Goal: Task Accomplishment & Management: Use online tool/utility

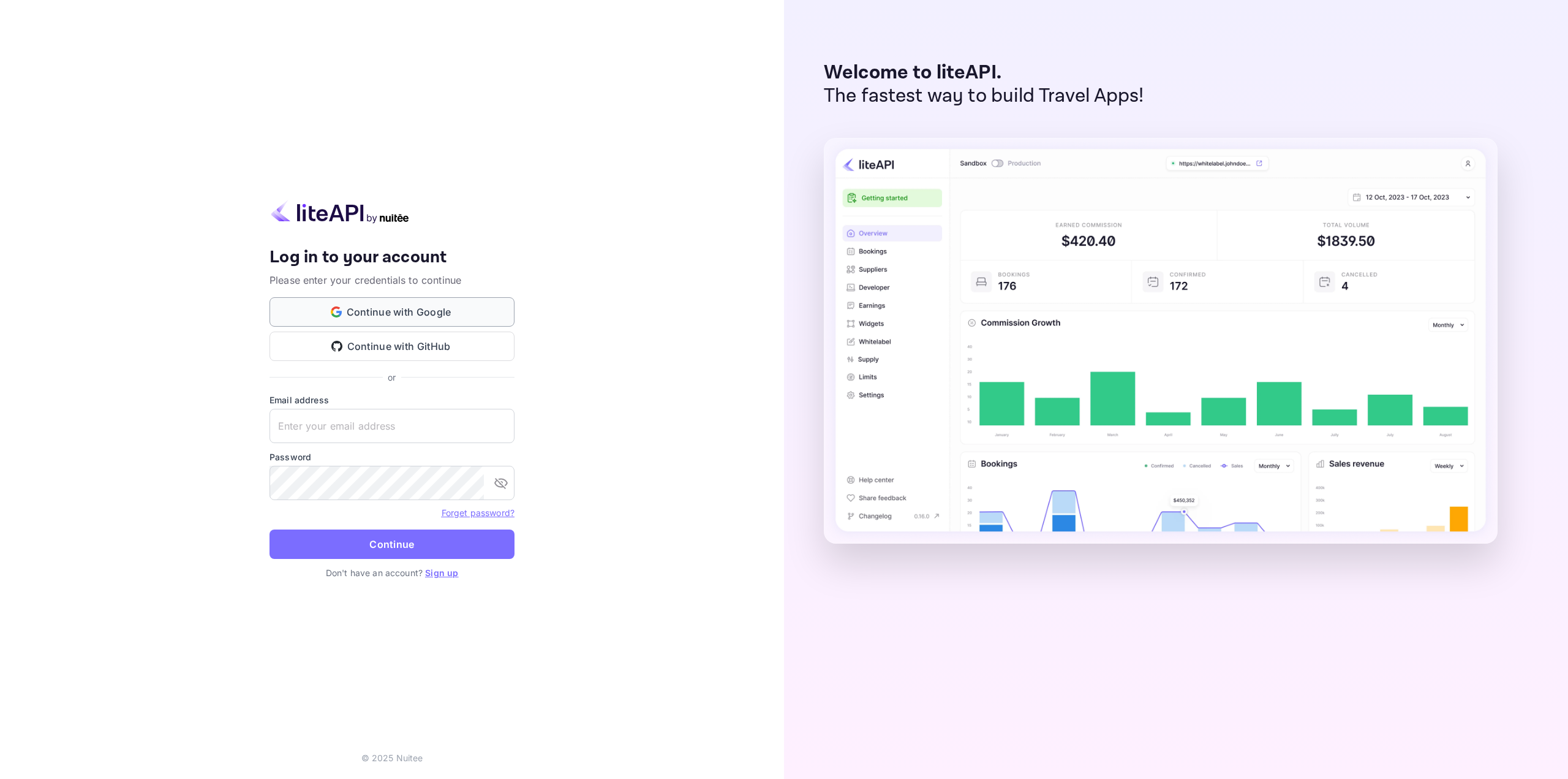
click at [289, 315] on button "Continue with Google" at bounding box center [392, 311] width 245 height 30
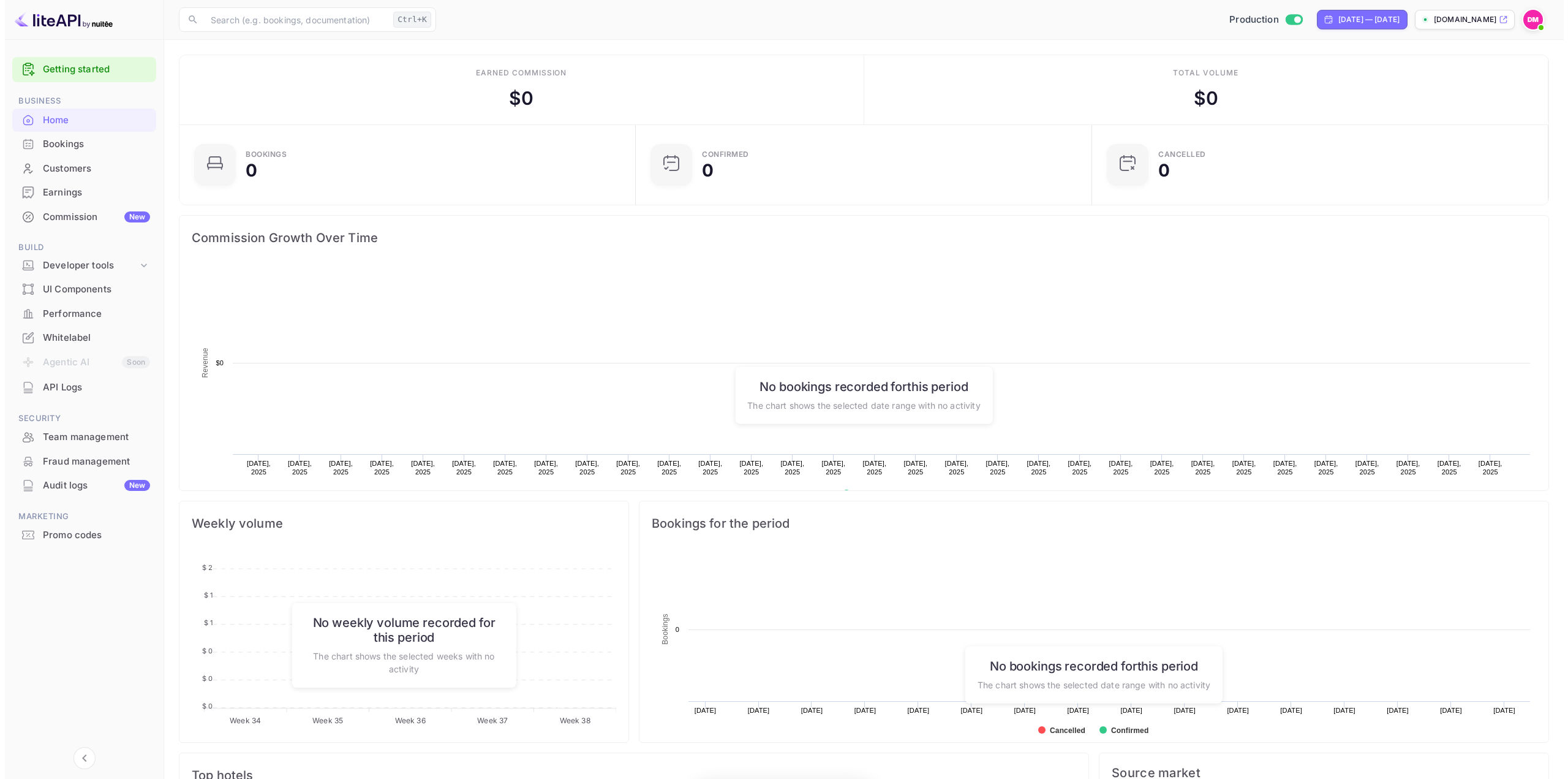
scroll to position [190, 440]
click at [101, 251] on span "Build" at bounding box center [79, 247] width 144 height 14
click at [104, 268] on div "Developer tools" at bounding box center [85, 265] width 95 height 14
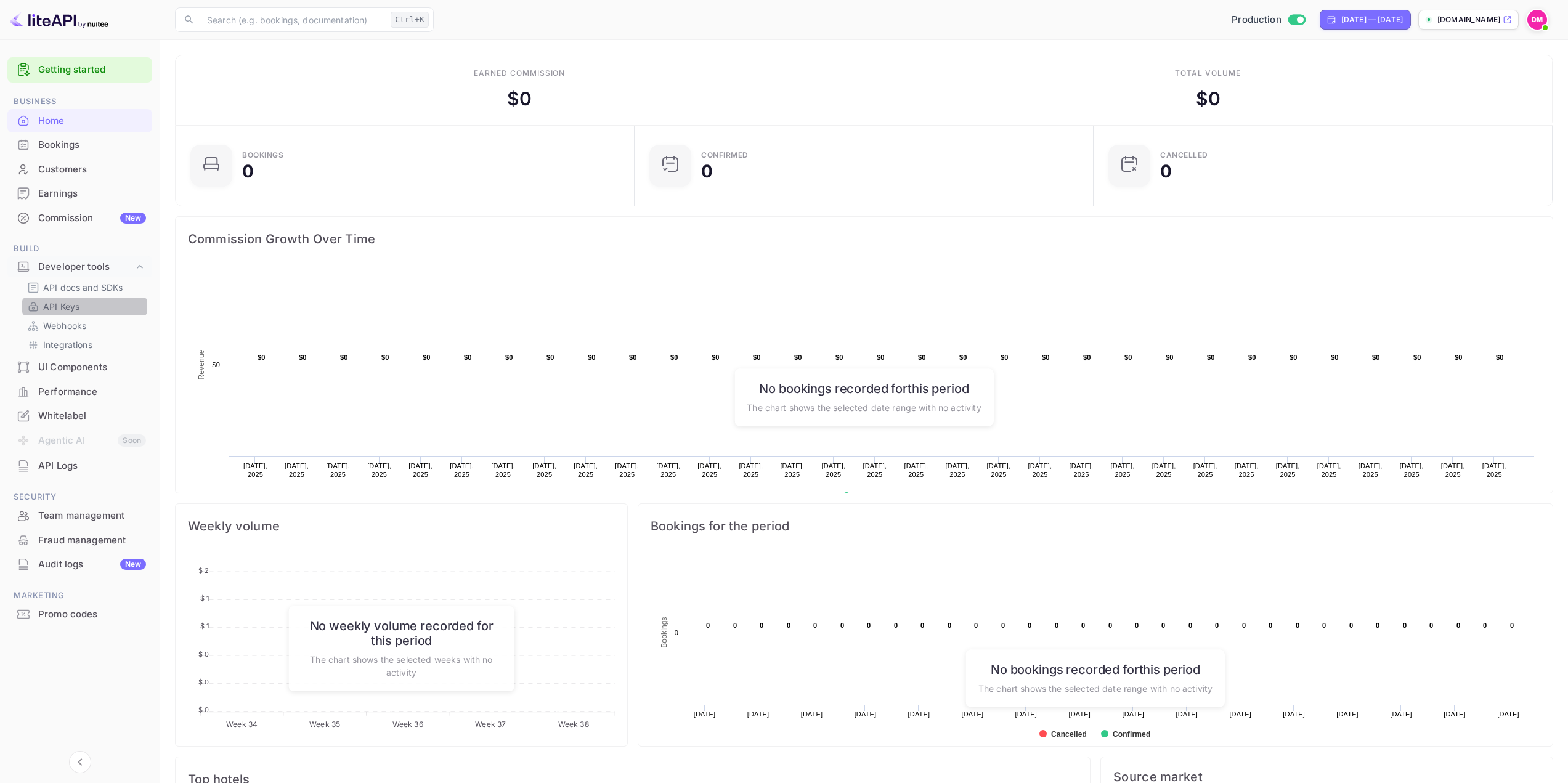
click at [90, 308] on link "API Keys" at bounding box center [84, 306] width 115 height 13
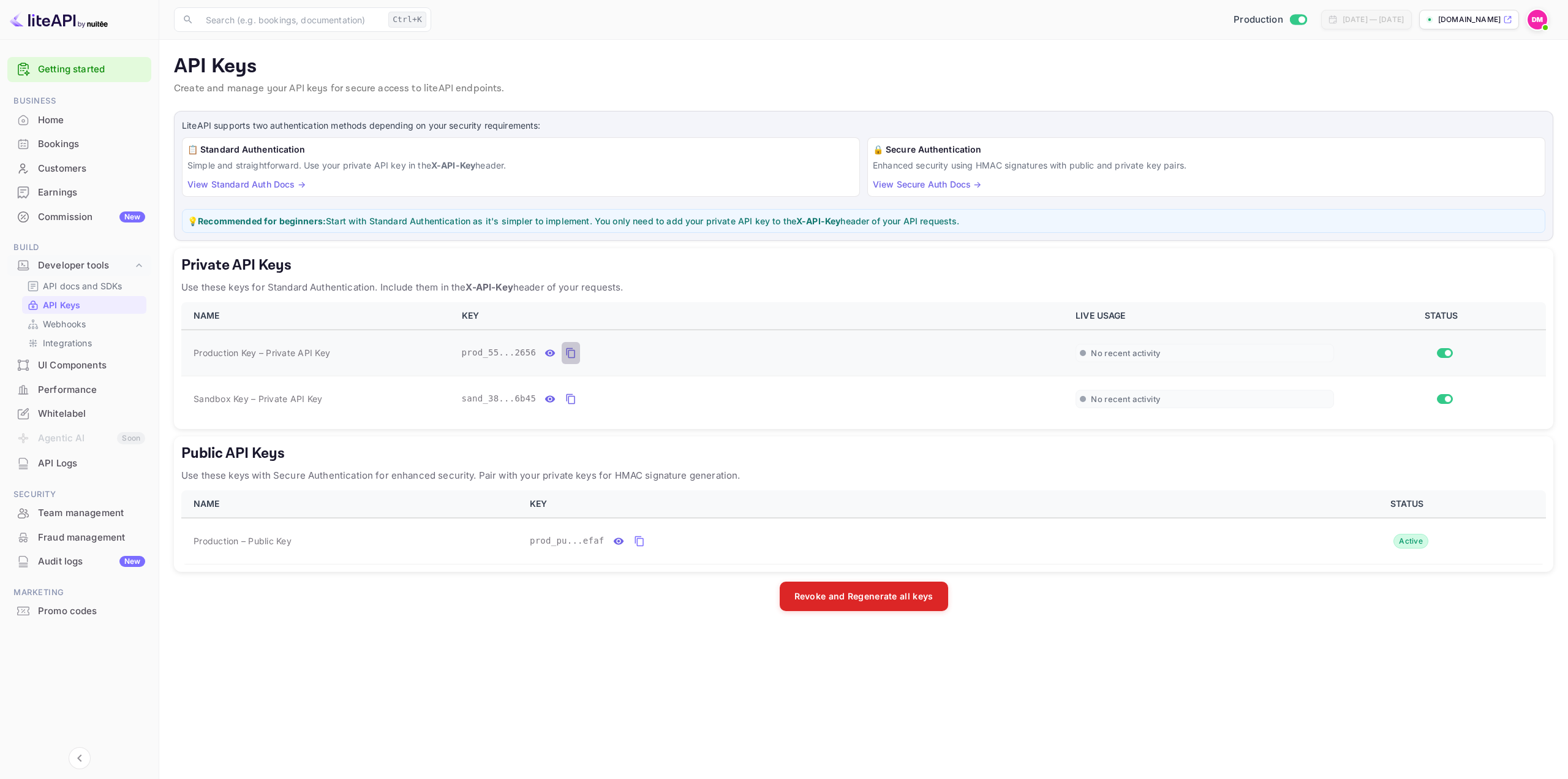
click at [566, 355] on icon "private api keys table" at bounding box center [570, 353] width 9 height 10
click at [88, 339] on p "Integrations" at bounding box center [67, 343] width 49 height 13
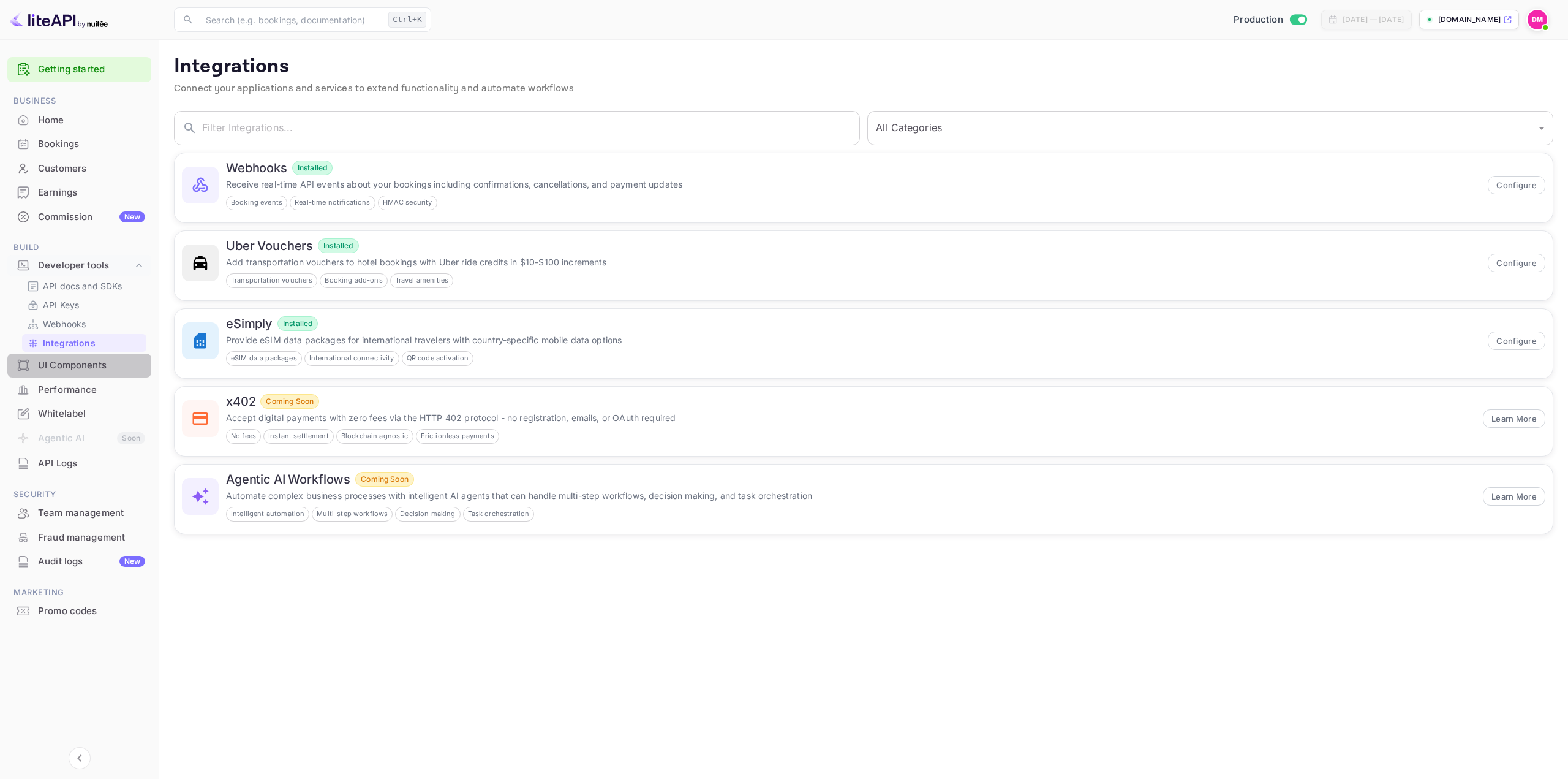
click at [94, 367] on div "UI Components" at bounding box center [92, 365] width 108 height 14
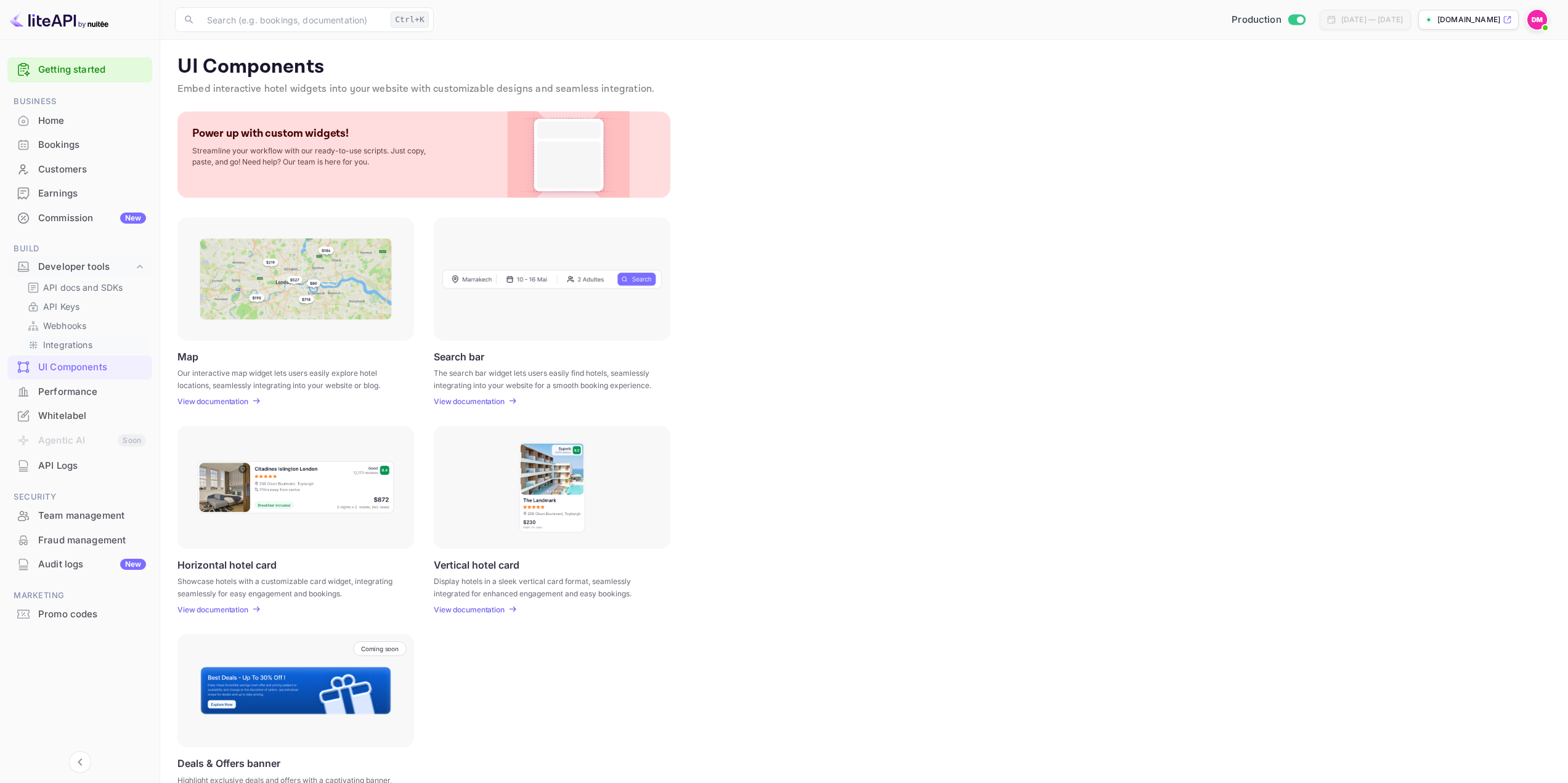
click at [85, 350] on p "Integrations" at bounding box center [67, 345] width 49 height 13
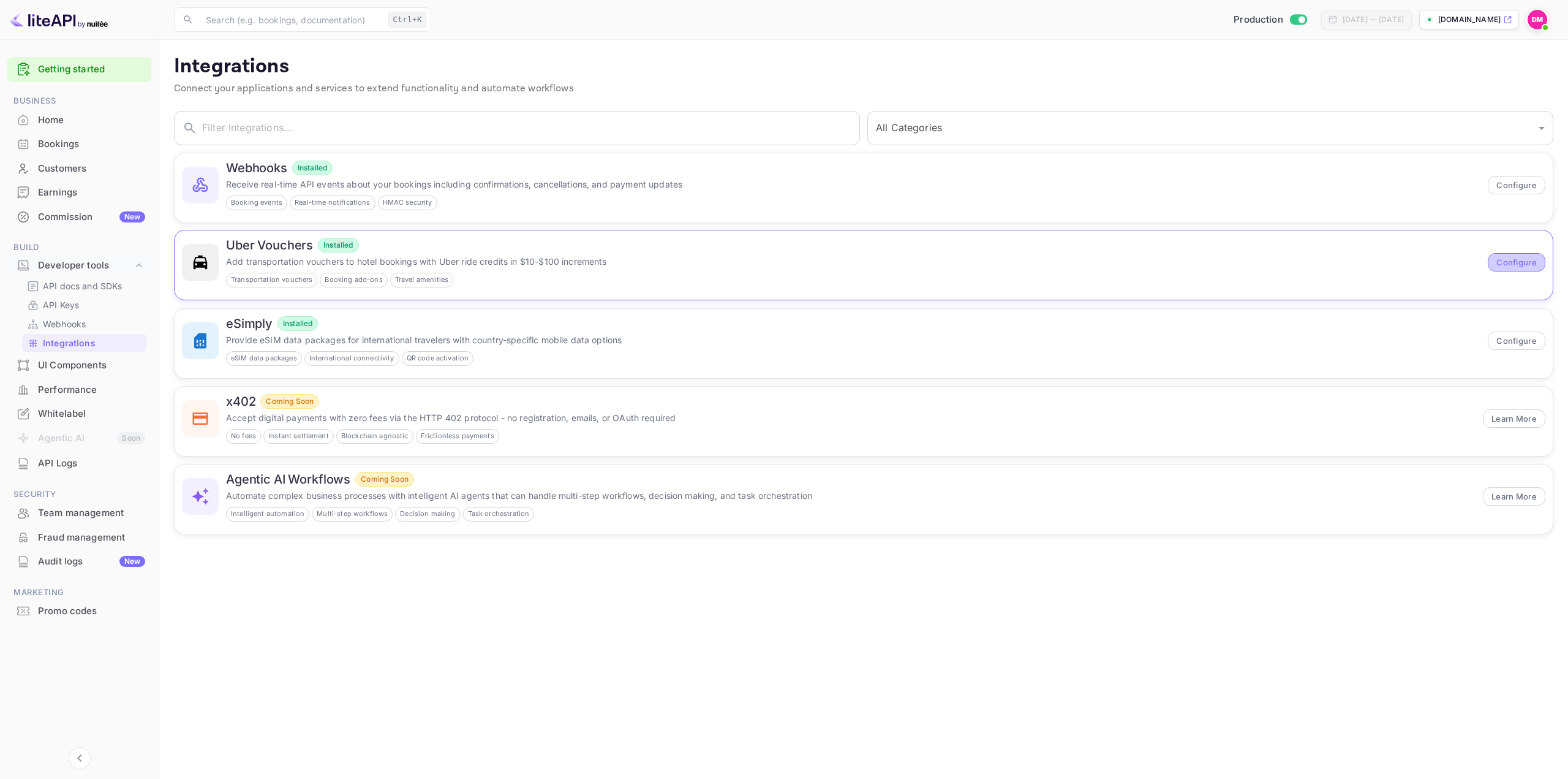
click at [1515, 260] on button "Configure" at bounding box center [1517, 262] width 58 height 18
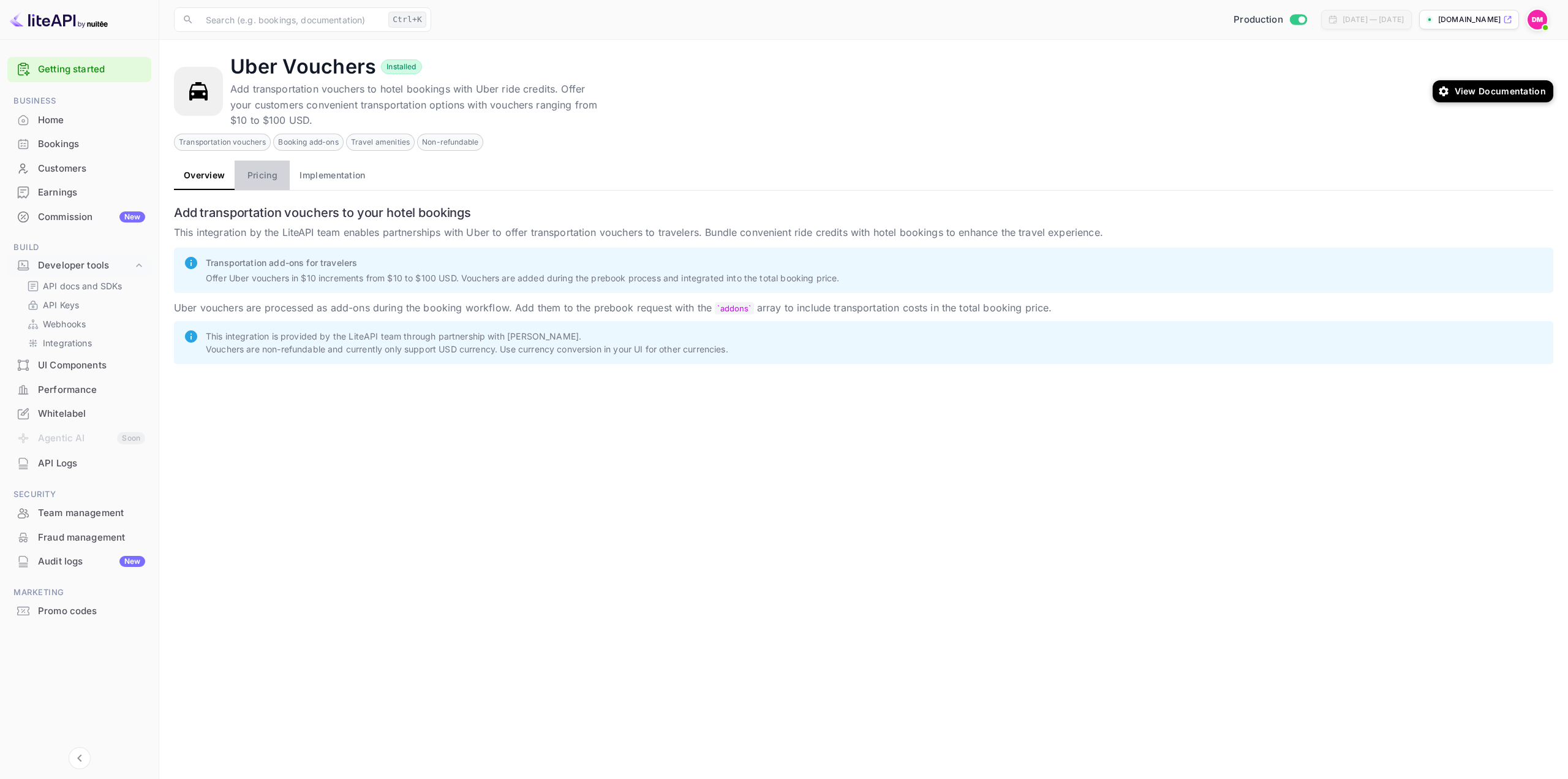
click at [260, 173] on button "Pricing" at bounding box center [262, 175] width 55 height 30
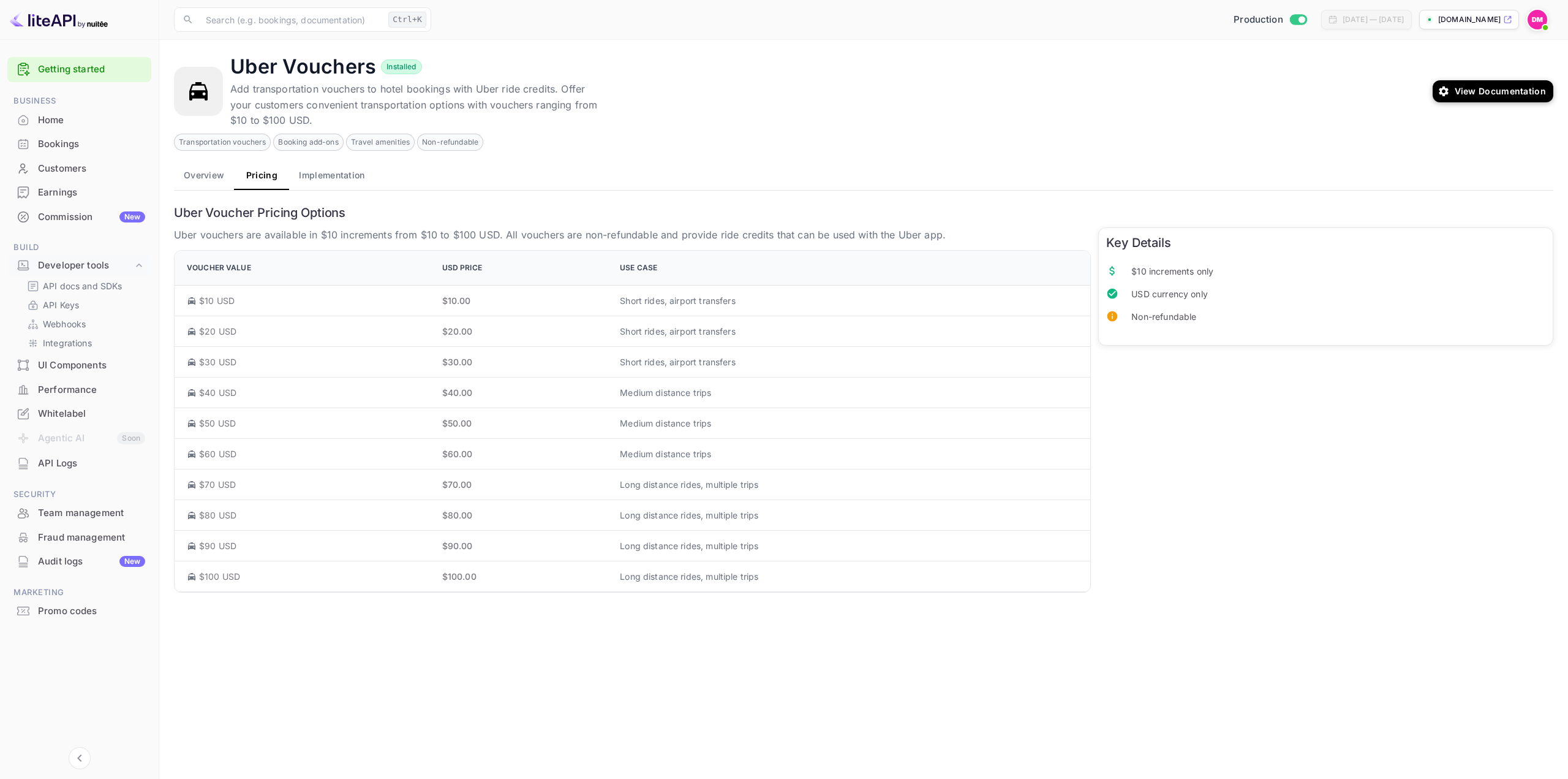
click at [355, 175] on button "Implementation" at bounding box center [332, 175] width 85 height 30
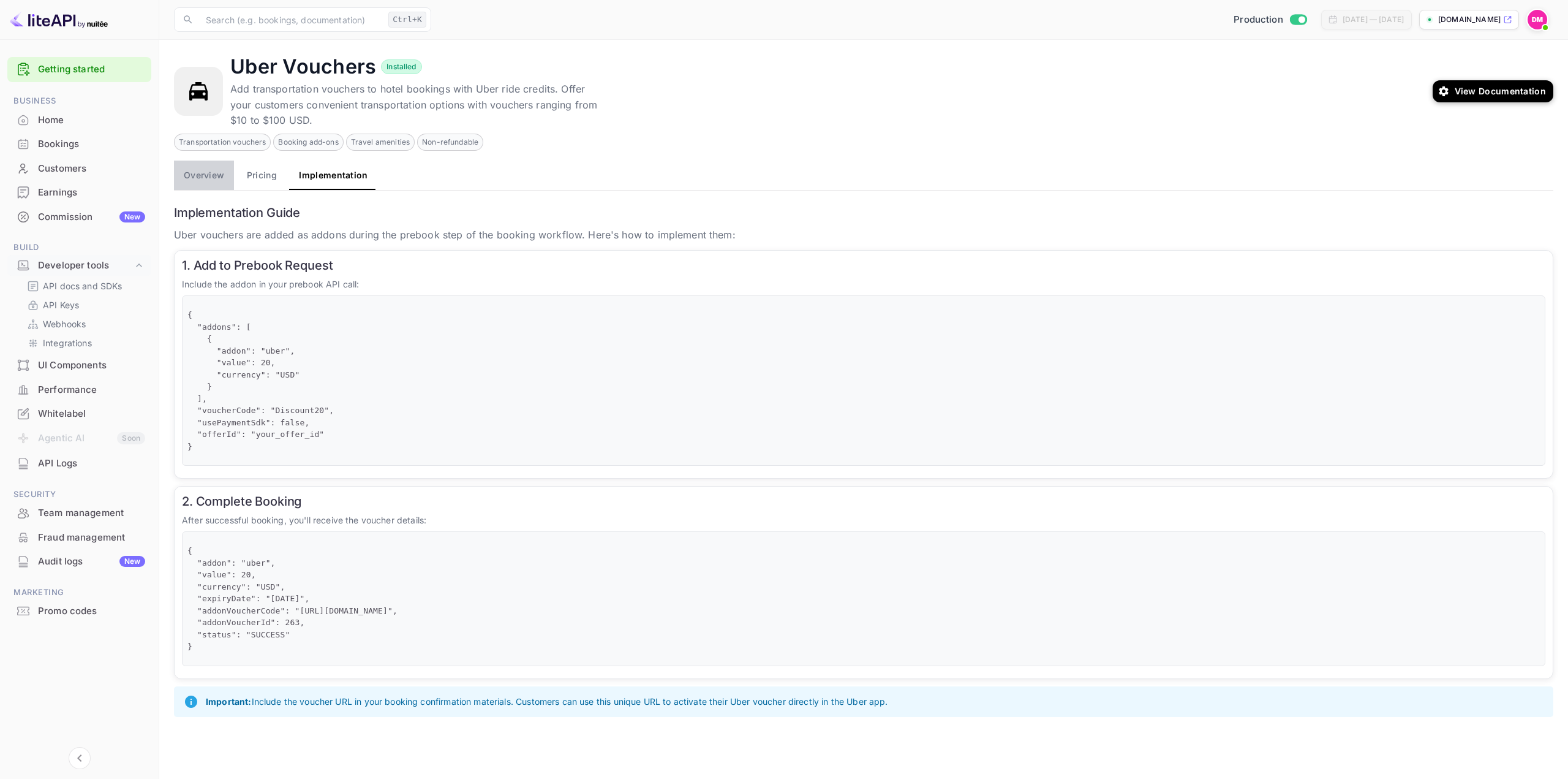
click at [220, 174] on button "Overview" at bounding box center [204, 175] width 60 height 30
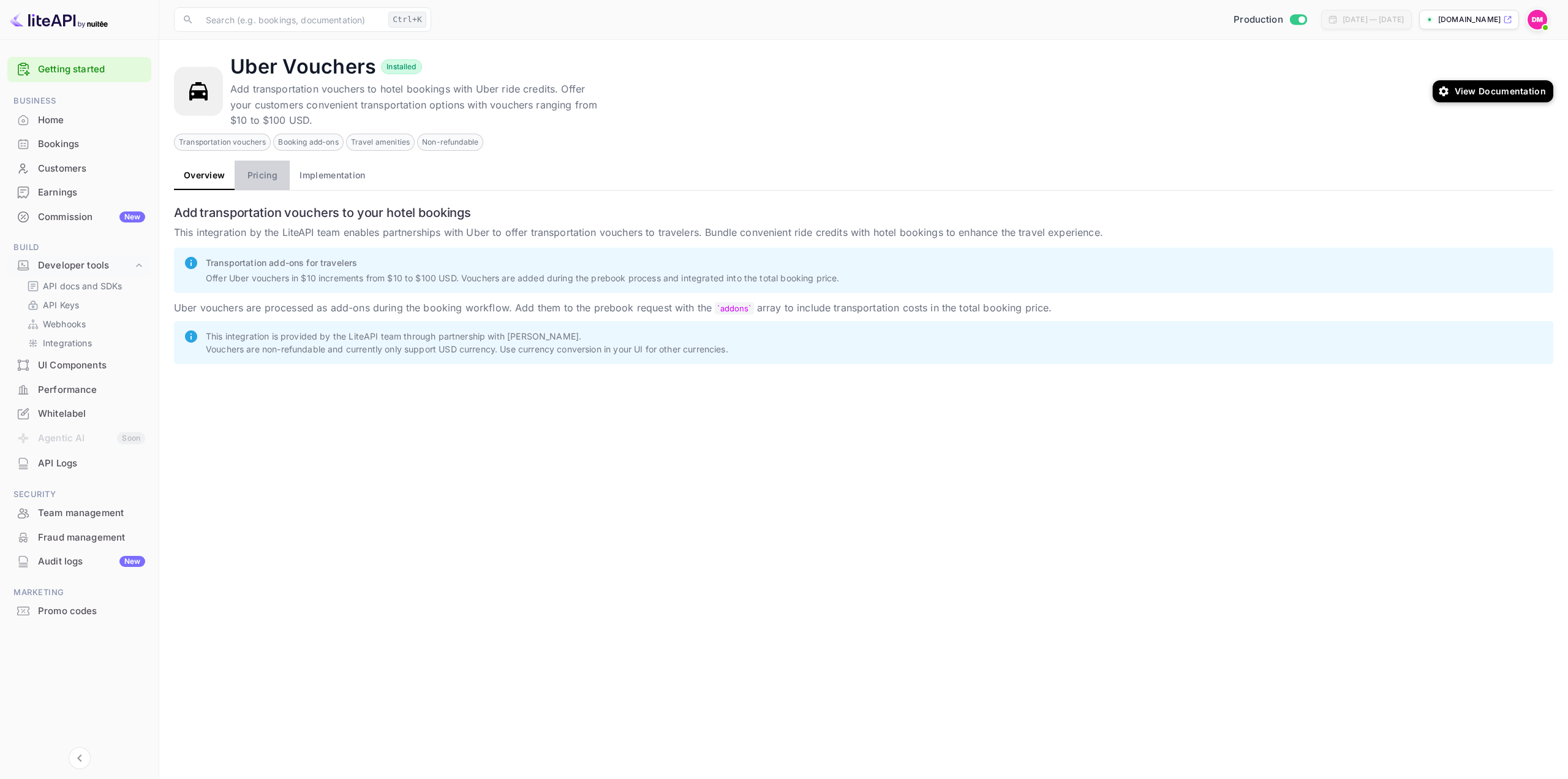
click at [267, 182] on button "Pricing" at bounding box center [262, 175] width 55 height 30
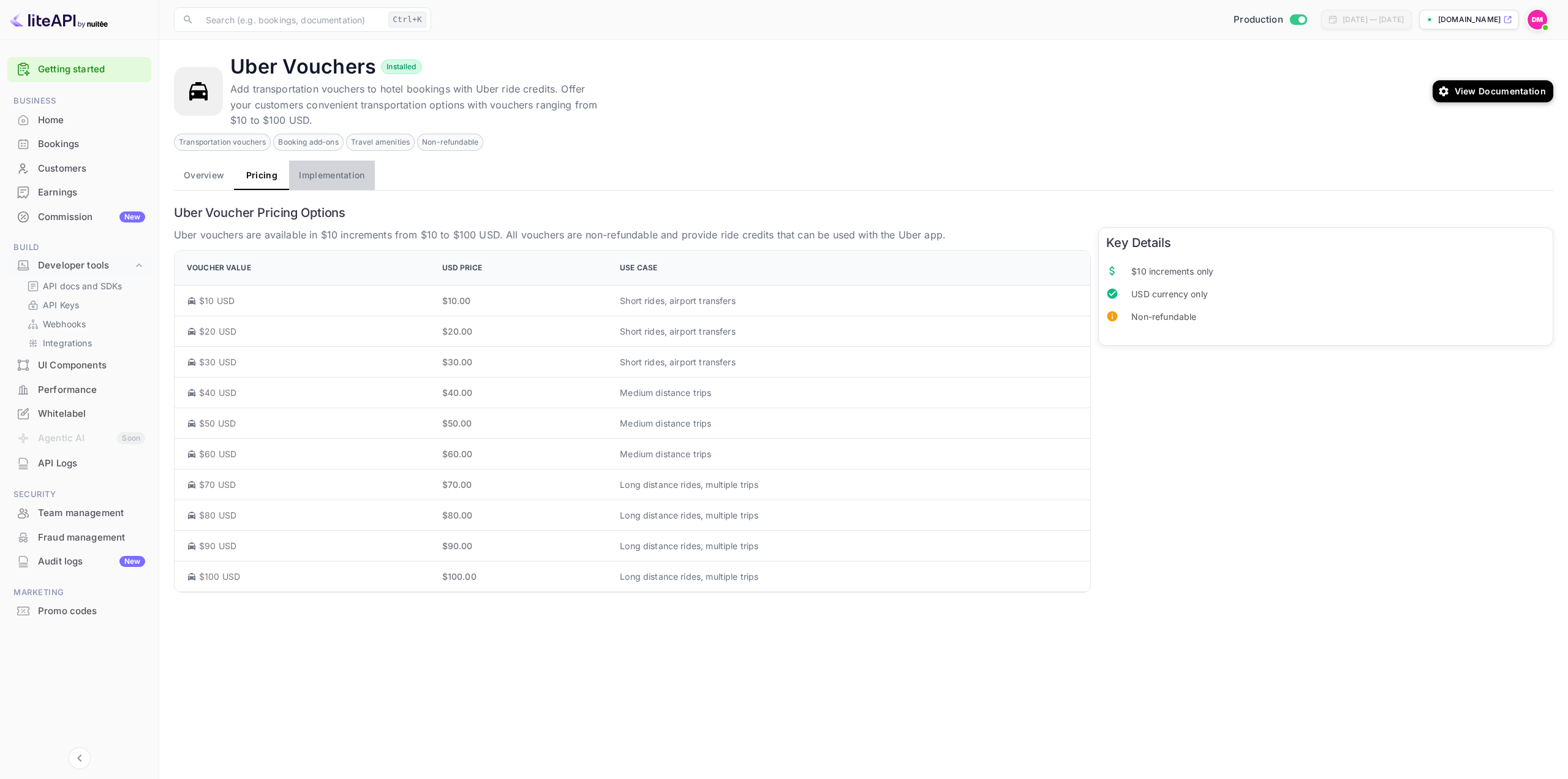
click at [300, 182] on button "Implementation" at bounding box center [332, 175] width 85 height 30
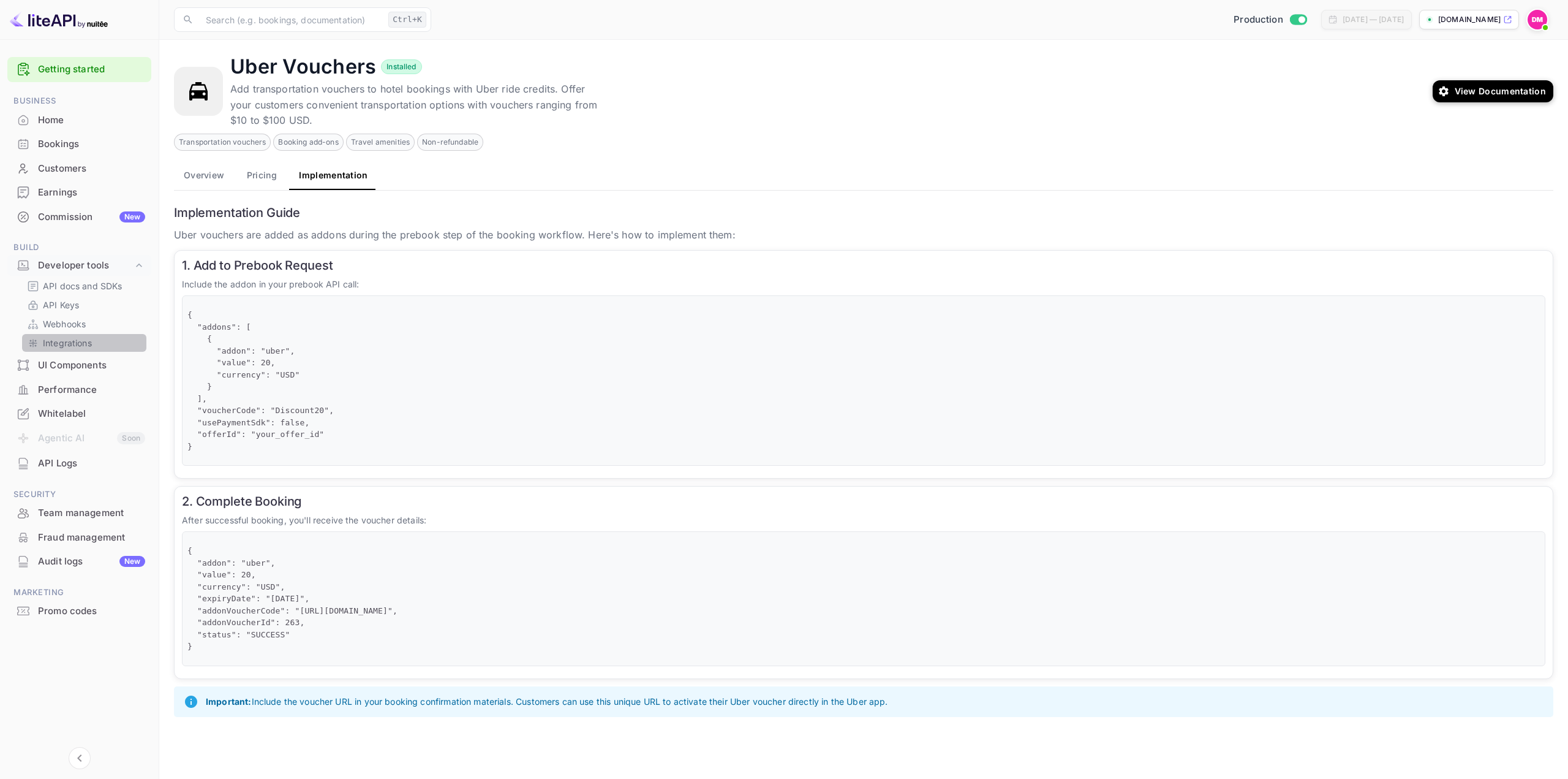
click at [93, 341] on link "Integrations" at bounding box center [84, 343] width 115 height 13
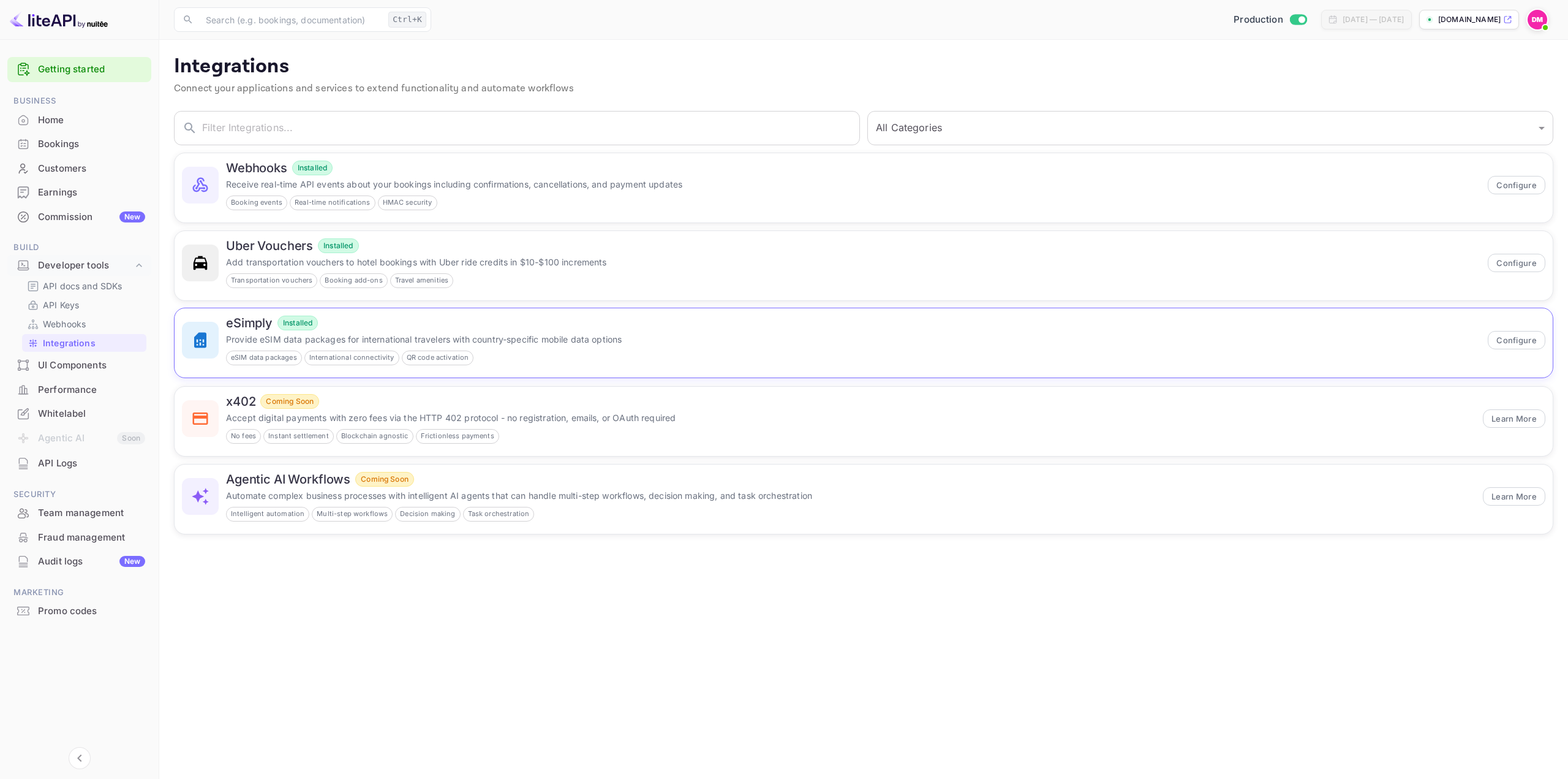
click at [510, 343] on p "Provide eSIM data packages for international travelers with country-specific mo…" at bounding box center [853, 339] width 1255 height 13
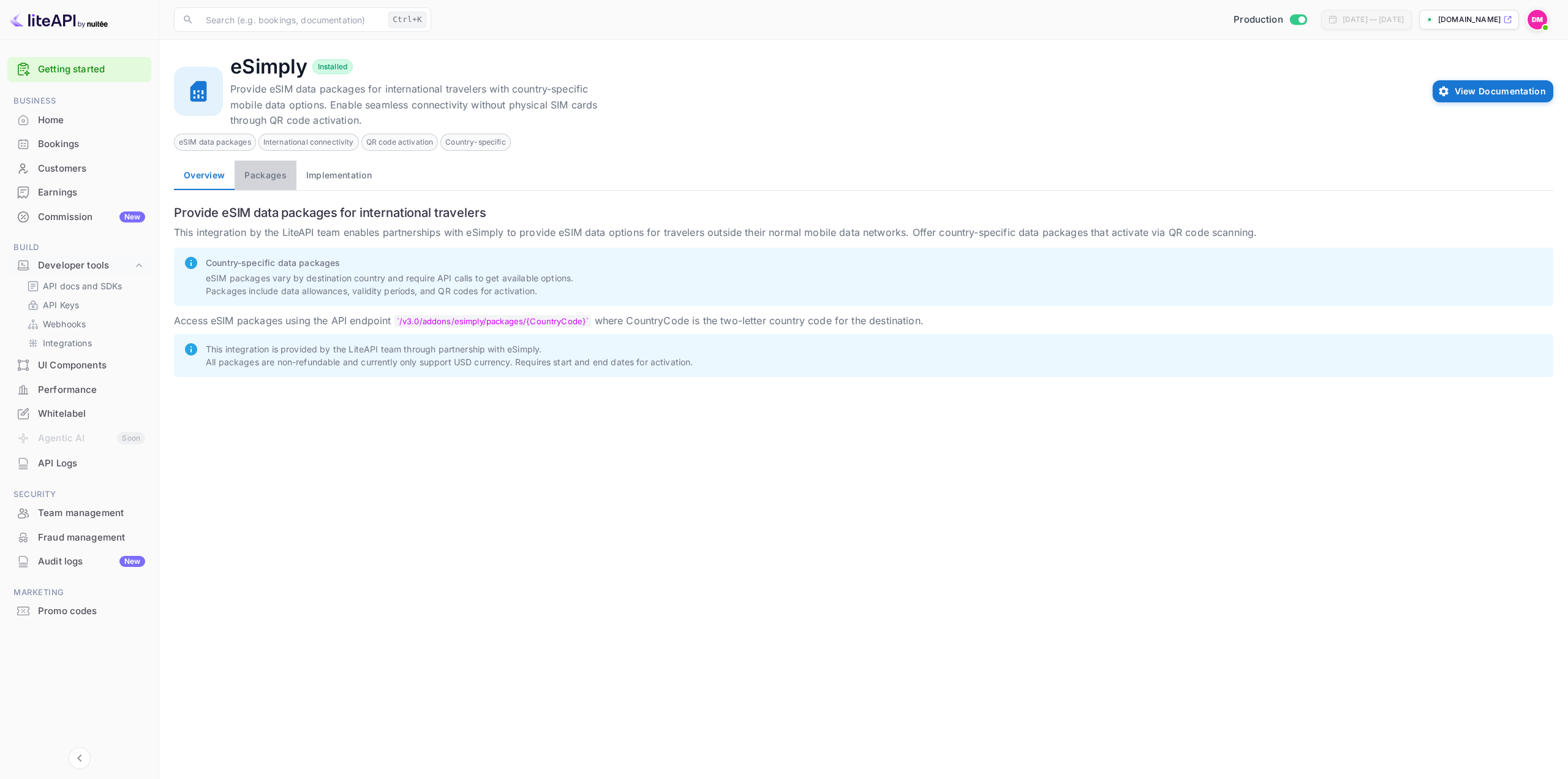
click at [285, 176] on button "Packages" at bounding box center [265, 175] width 61 height 30
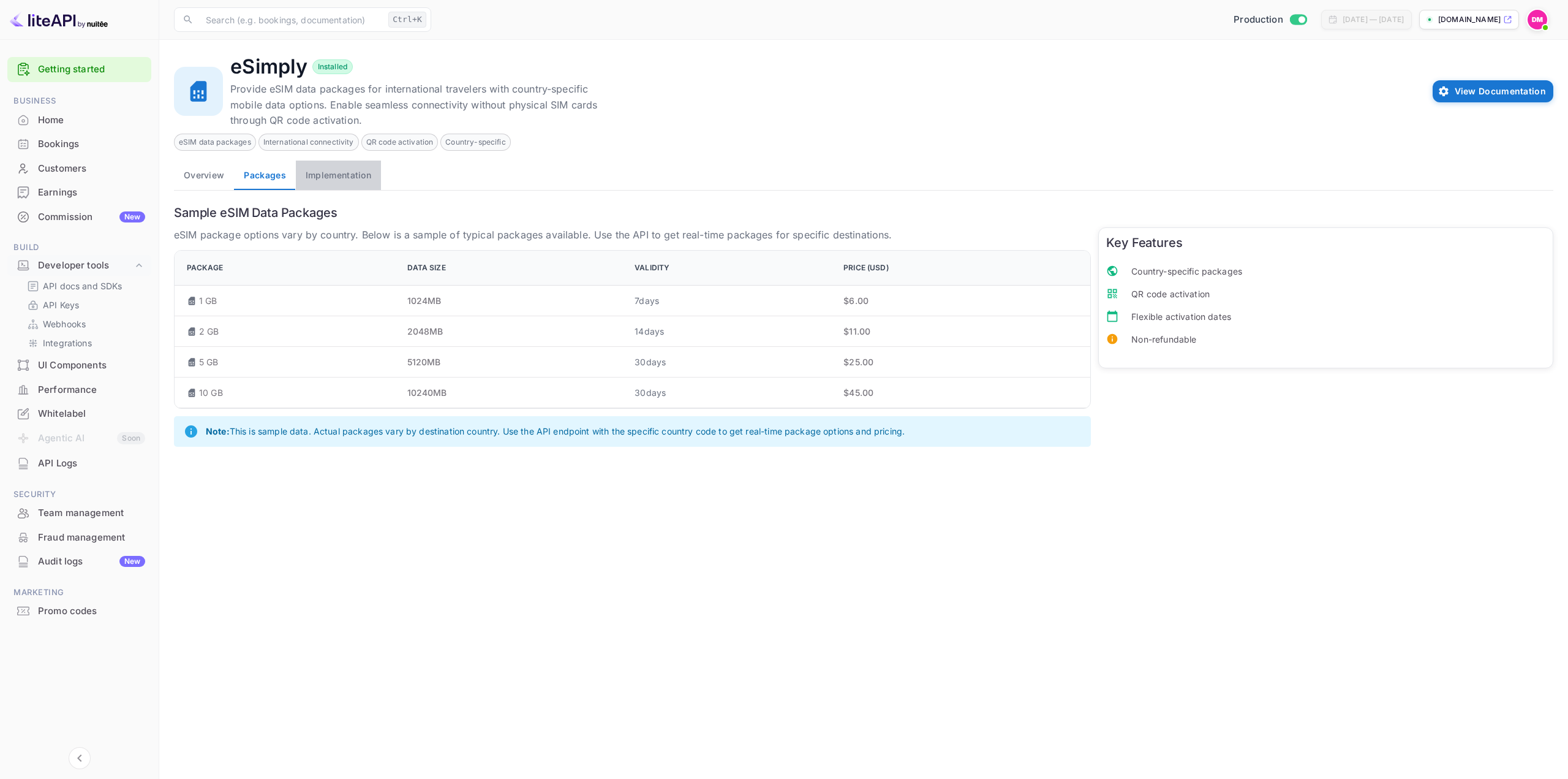
click at [347, 178] on button "Implementation" at bounding box center [338, 175] width 85 height 30
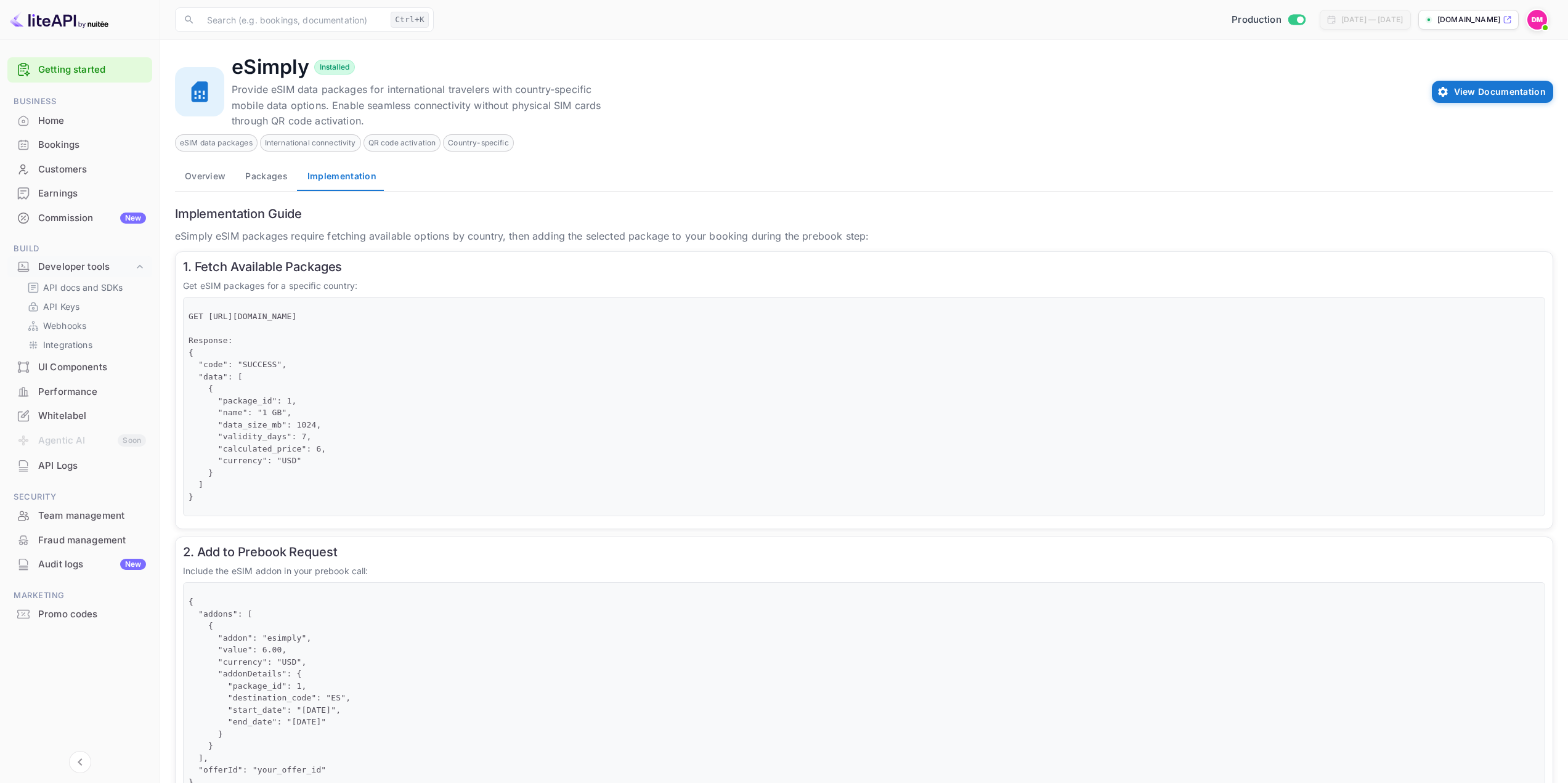
click at [279, 172] on button "Packages" at bounding box center [266, 176] width 61 height 30
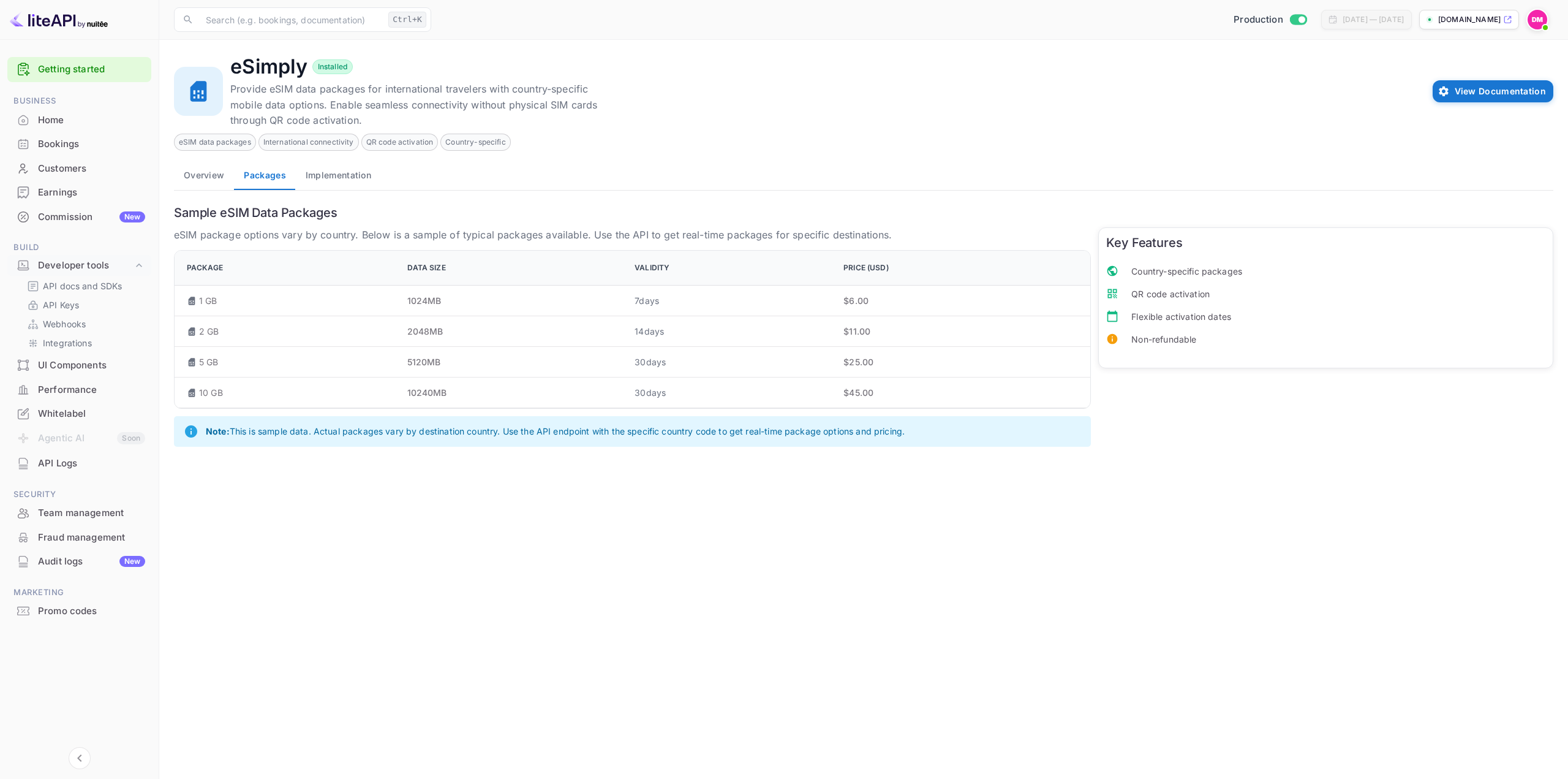
click at [210, 206] on h6 "Sample eSIM Data Packages" at bounding box center [863, 212] width 1379 height 14
click at [81, 617] on div "Promo codes" at bounding box center [92, 610] width 108 height 14
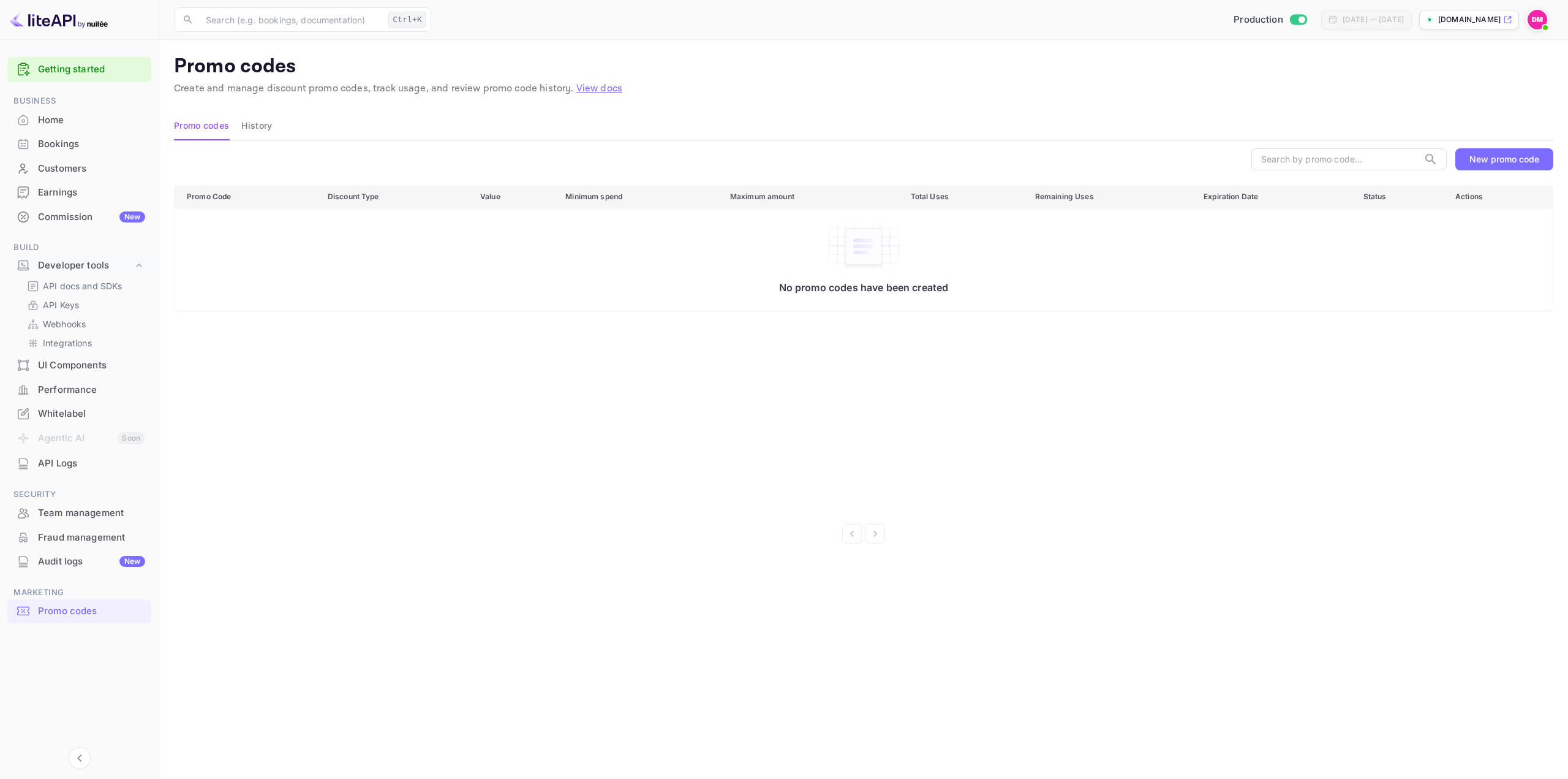
click at [1491, 163] on div "New promo code" at bounding box center [1504, 159] width 70 height 10
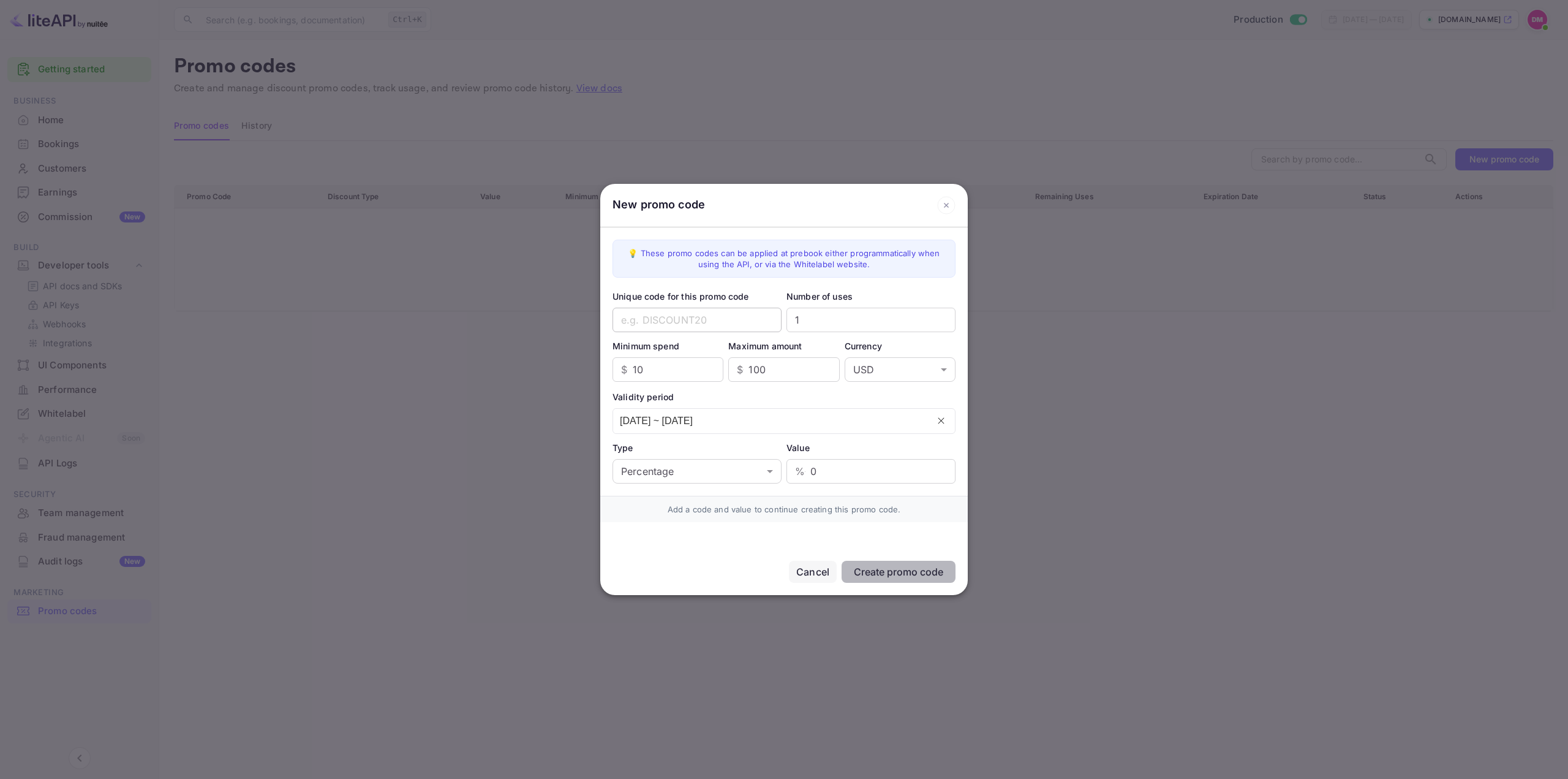
click at [680, 317] on input "text" at bounding box center [697, 319] width 169 height 24
type input "testtest"
click at [694, 367] on input "10" at bounding box center [678, 369] width 90 height 24
click at [758, 472] on body "Getting started Business Home Bookings Customers Earnings Commission New Build …" at bounding box center [784, 390] width 1568 height 779
click at [648, 519] on li "Fixed amount" at bounding box center [697, 521] width 169 height 22
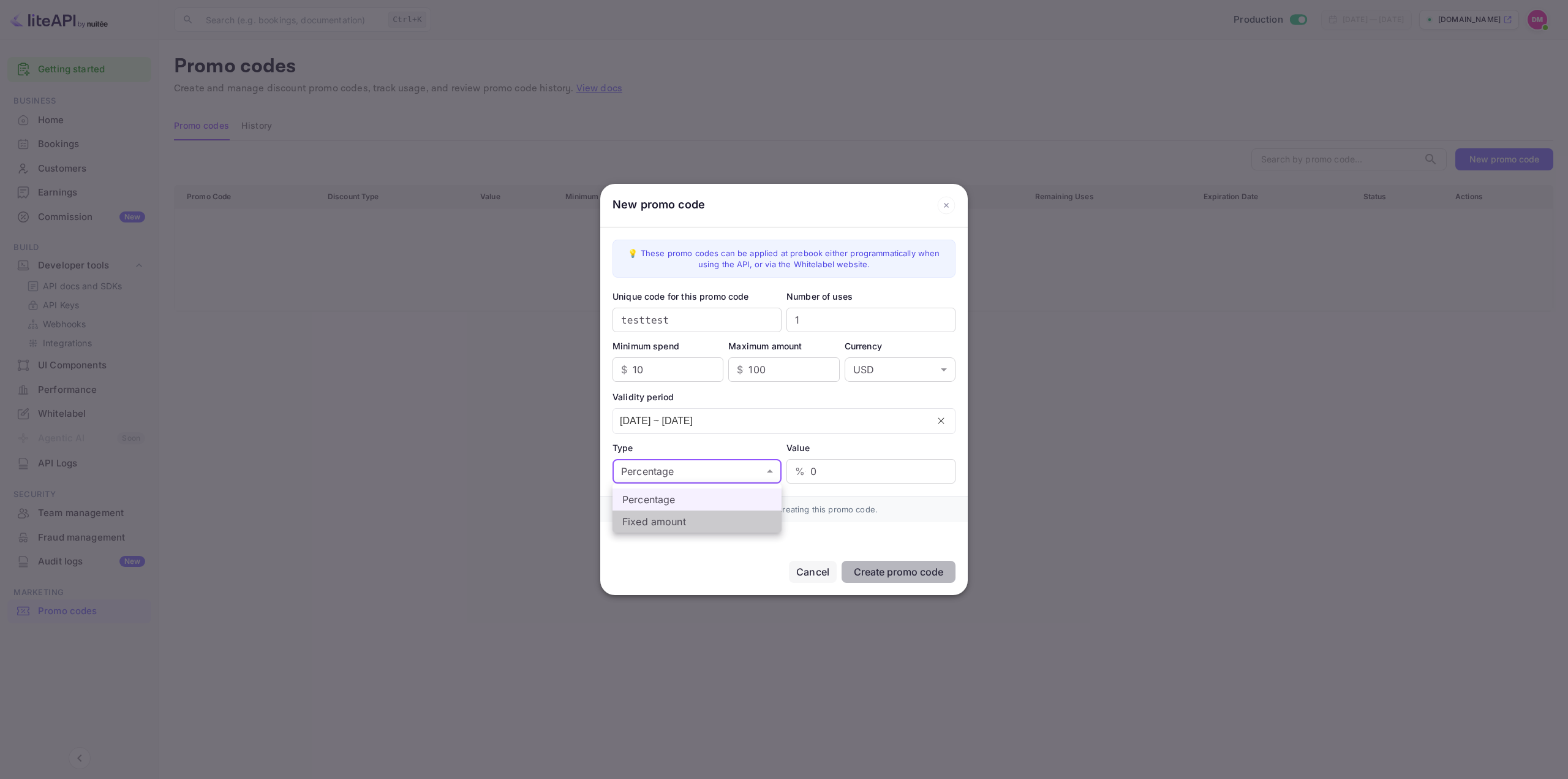
type input "fixed_amount"
click at [846, 464] on input "0" at bounding box center [881, 471] width 149 height 24
drag, startPoint x: 800, startPoint y: 473, endPoint x: 777, endPoint y: 475, distance: 23.1
click at [777, 475] on div "Type Fixed amount fixed_amount ​ Value $ 0 ​" at bounding box center [783, 462] width 343 height 42
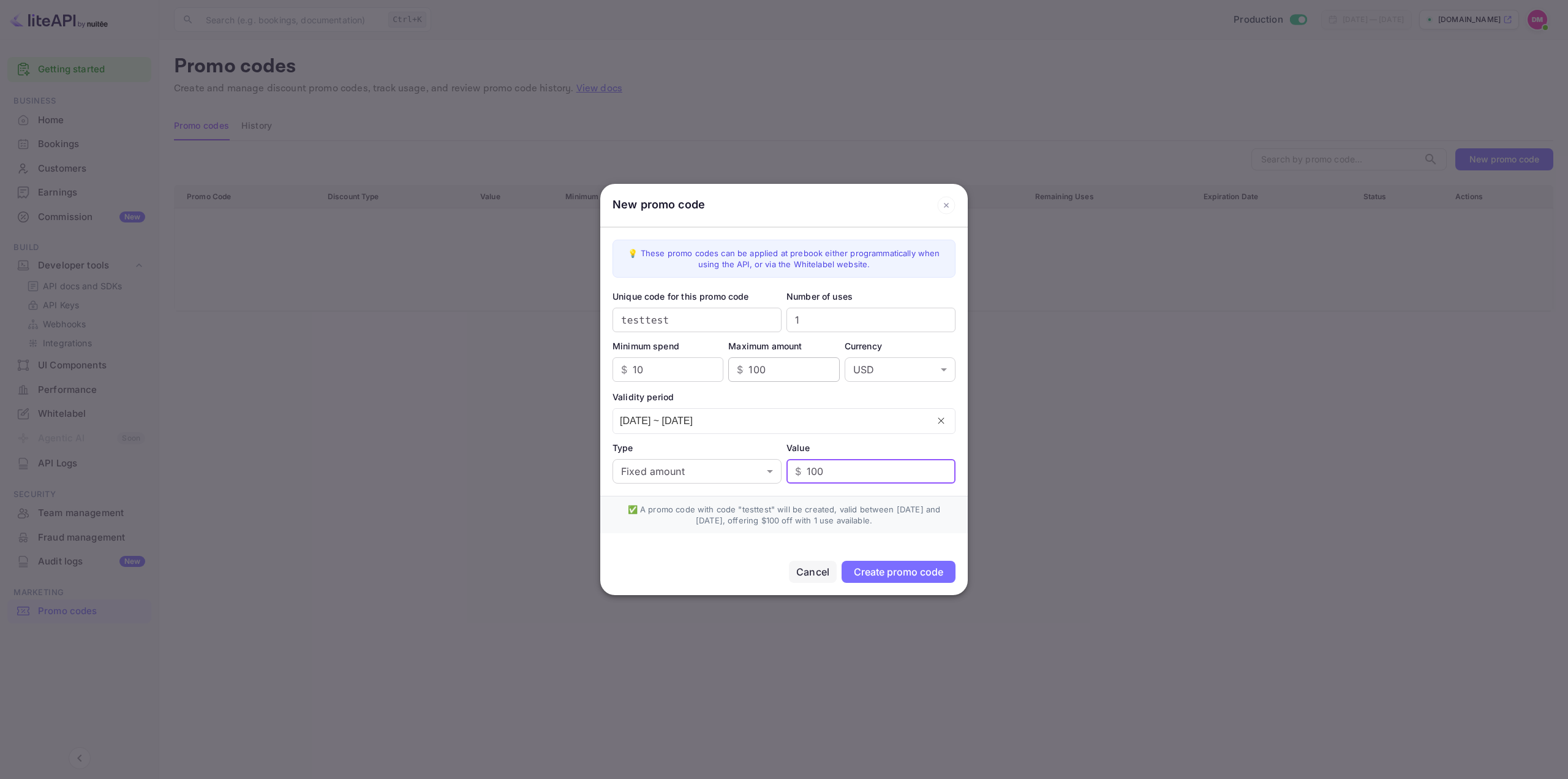
type input "100"
click at [762, 357] on input "100" at bounding box center [794, 369] width 90 height 24
click at [665, 367] on input "10" at bounding box center [678, 369] width 90 height 24
click at [790, 380] on input "100" at bounding box center [794, 369] width 90 height 24
type input "10000"
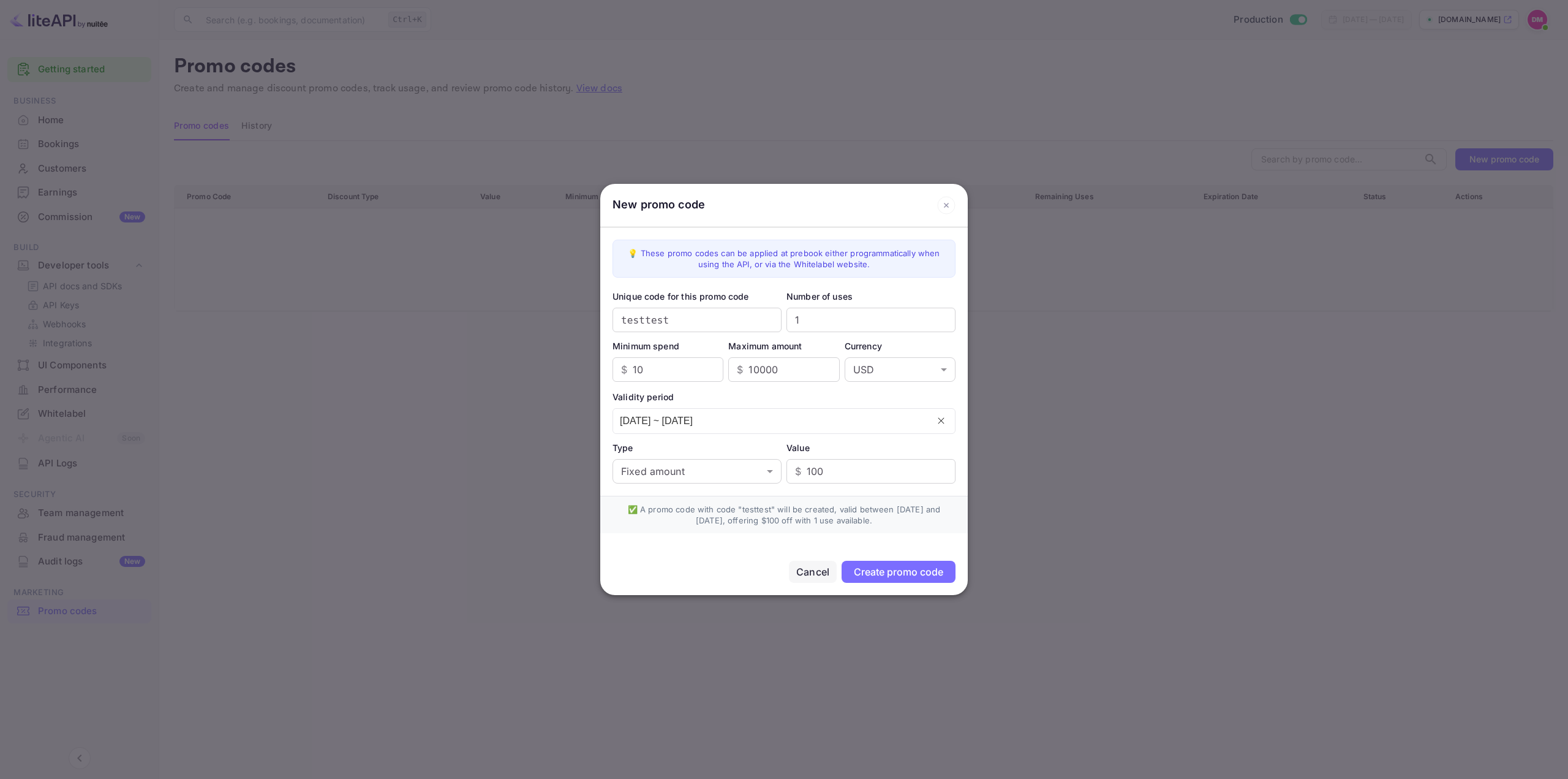
click at [862, 397] on div "Validity period" at bounding box center [783, 397] width 343 height 13
click at [705, 416] on input "[DATE] ~ [DATE]" at bounding box center [770, 420] width 315 height 24
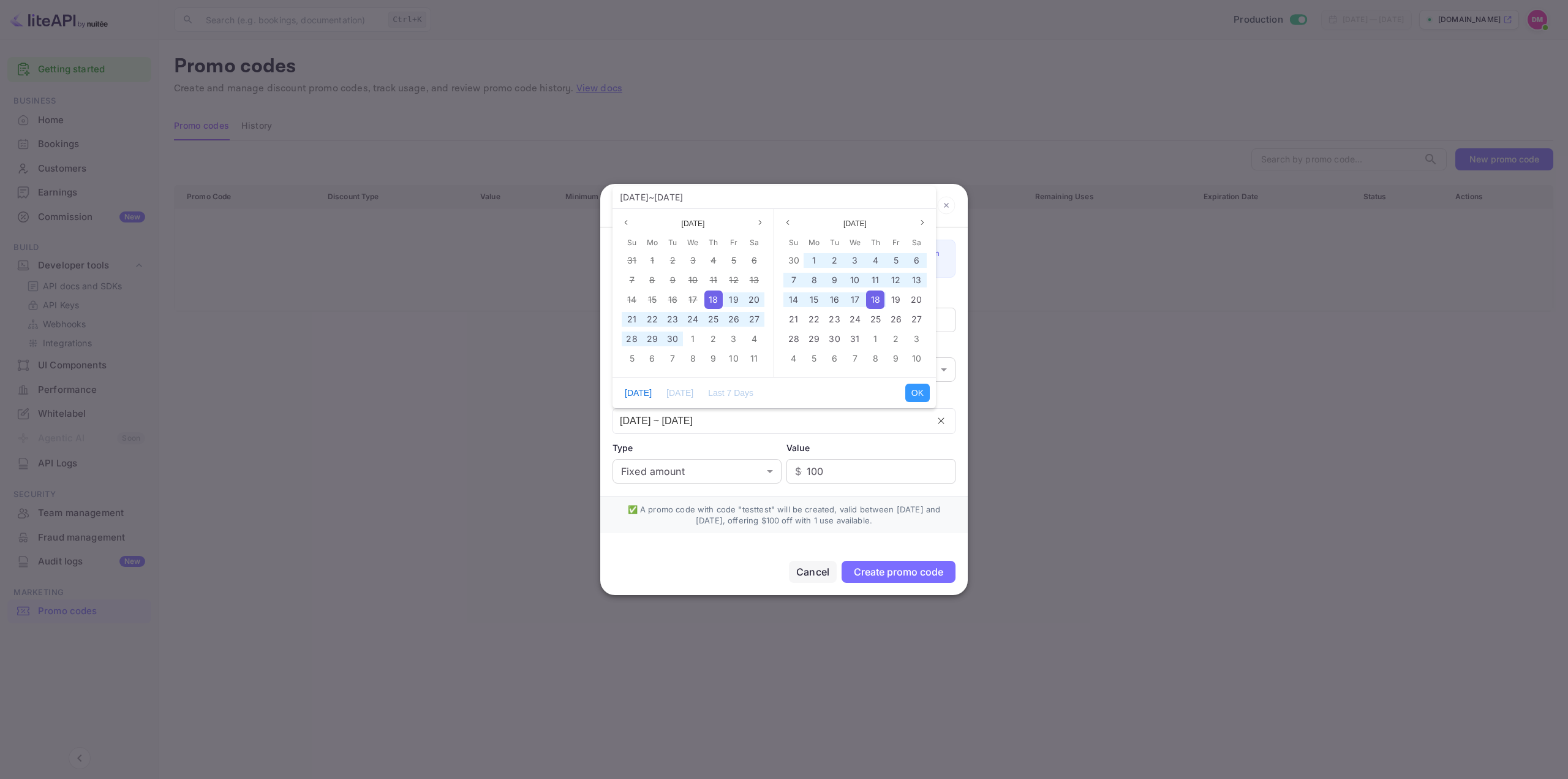
click at [873, 570] on div "Create promo code" at bounding box center [899, 572] width 89 height 12
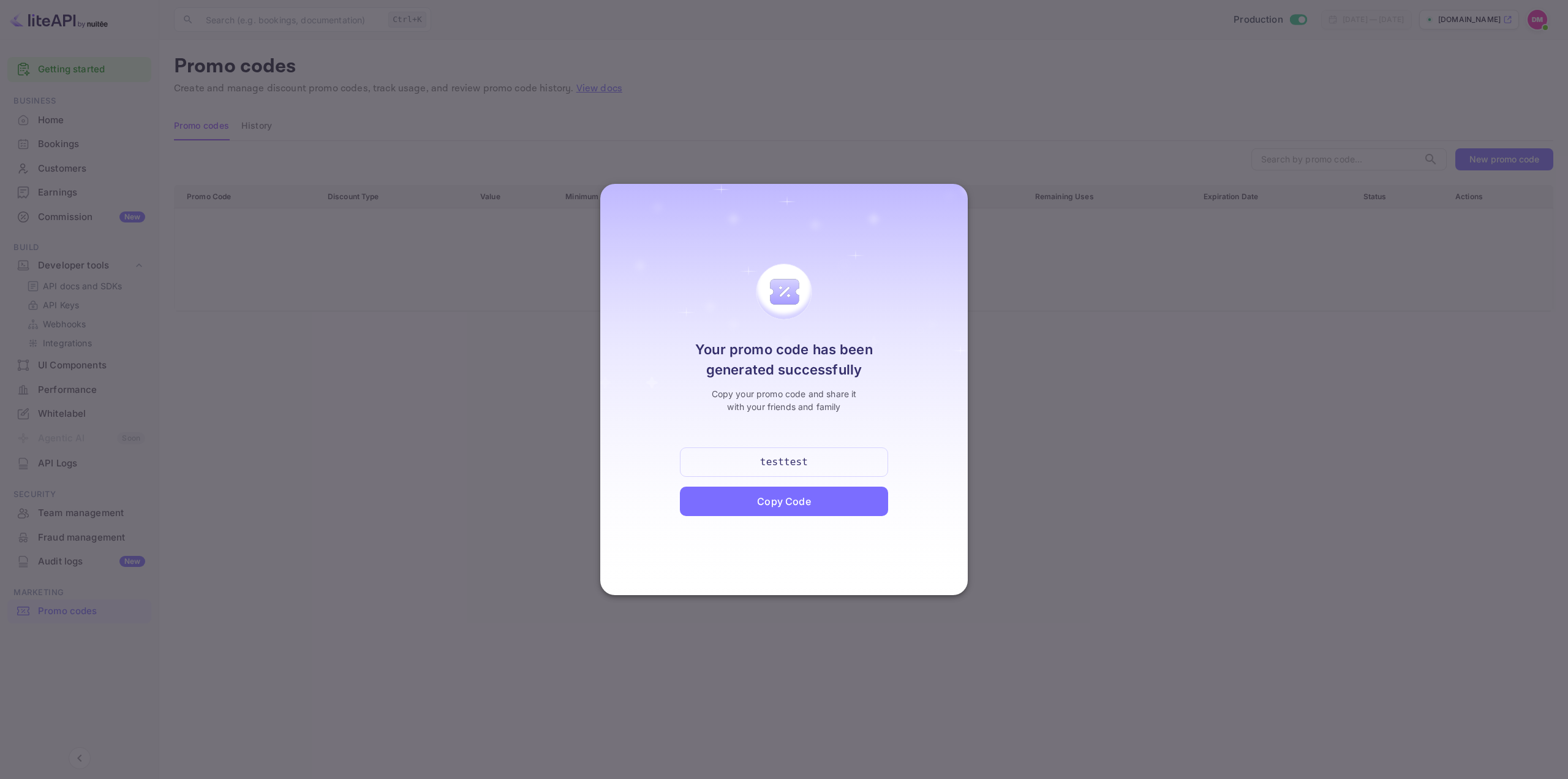
click at [772, 503] on div "Copy Code" at bounding box center [783, 501] width 53 height 14
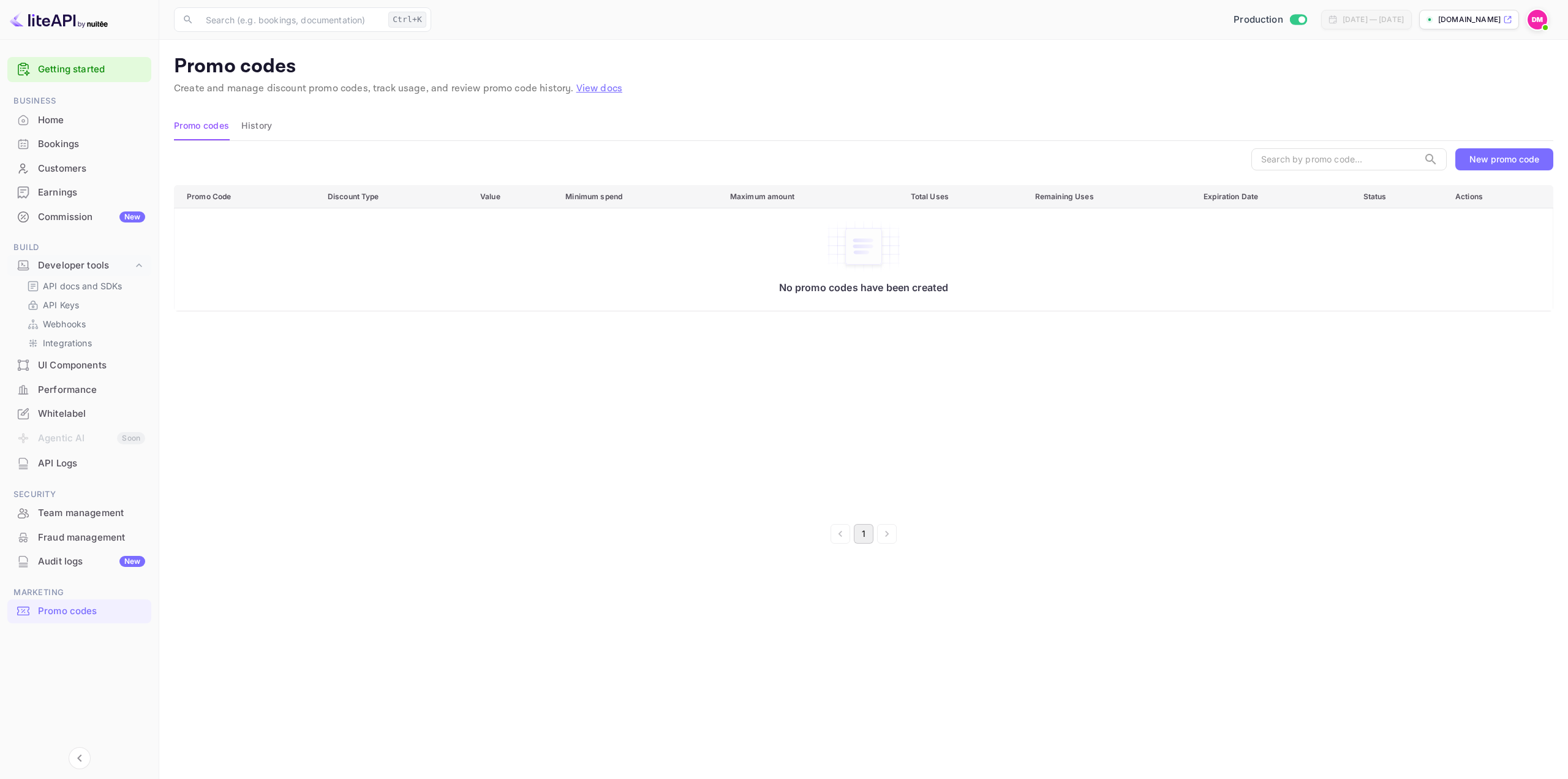
click at [686, 22] on div "Production [DATE] — [DATE] [DOMAIN_NAME]" at bounding box center [994, 20] width 1118 height 22
